Goal: Transaction & Acquisition: Purchase product/service

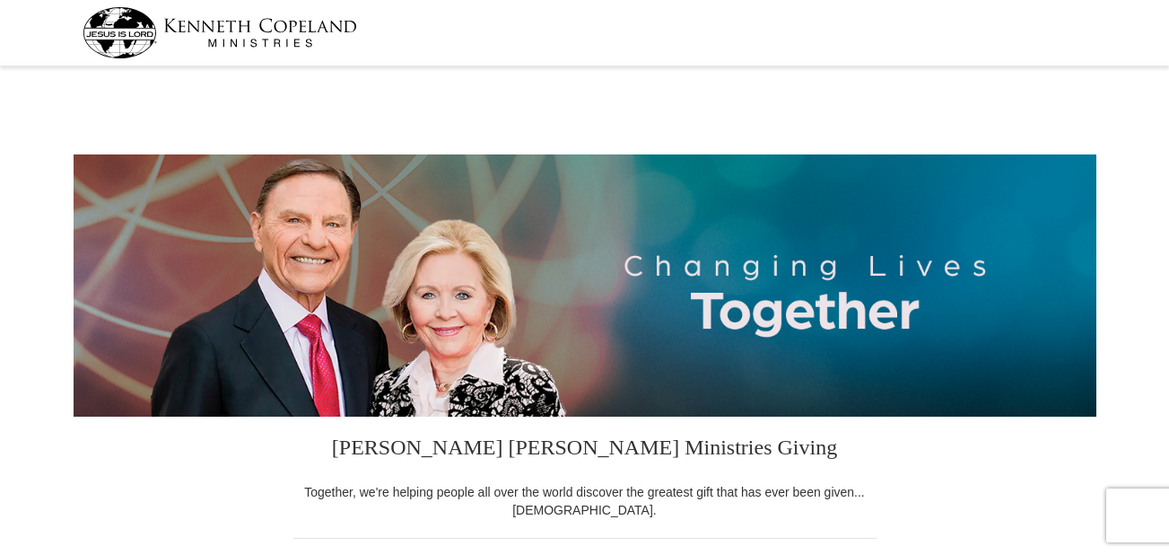
select select "LA"
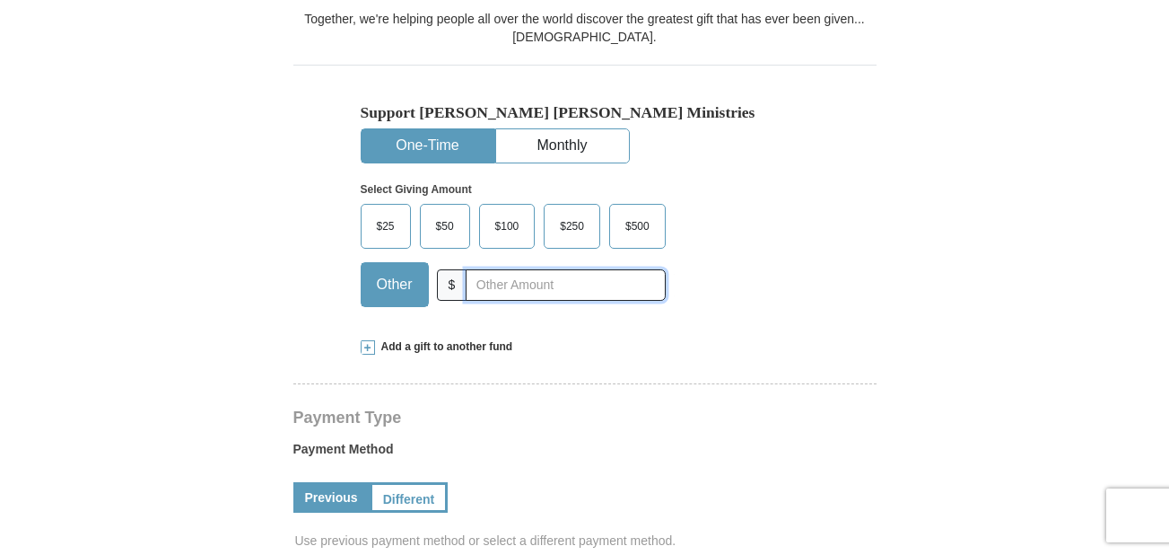
click at [467, 283] on input "text" at bounding box center [565, 284] width 199 height 31
type input "115"
type input "25.00"
click at [369, 348] on span at bounding box center [368, 347] width 14 height 14
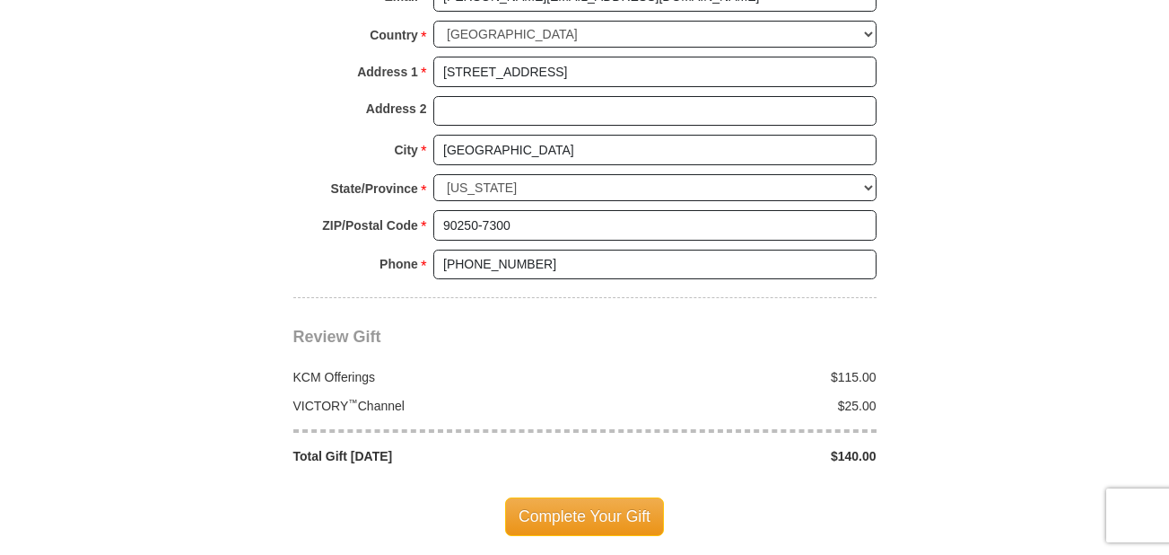
scroll to position [1801, 0]
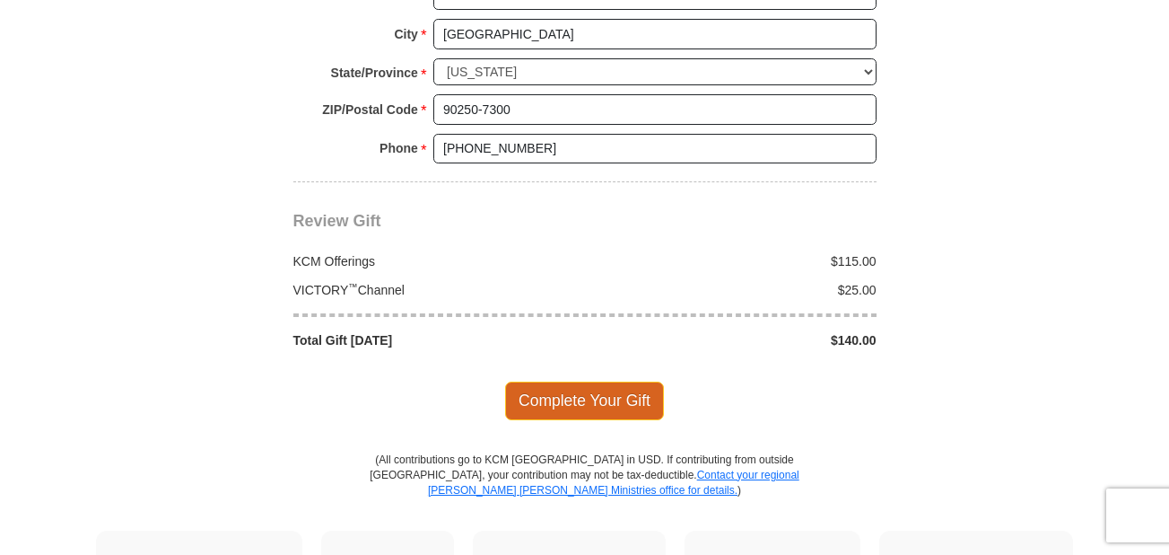
click at [617, 381] on span "Complete Your Gift" at bounding box center [584, 400] width 159 height 38
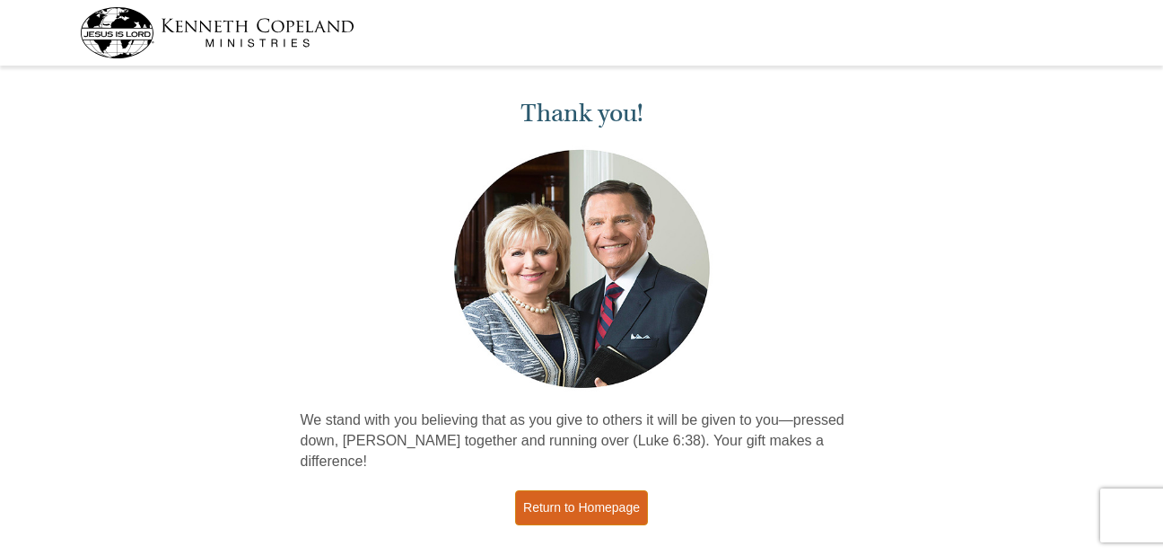
drag, startPoint x: 0, startPoint y: 0, endPoint x: 588, endPoint y: 482, distance: 760.0
click at [588, 490] on link "Return to Homepage" at bounding box center [581, 507] width 133 height 35
